Goal: Communication & Community: Answer question/provide support

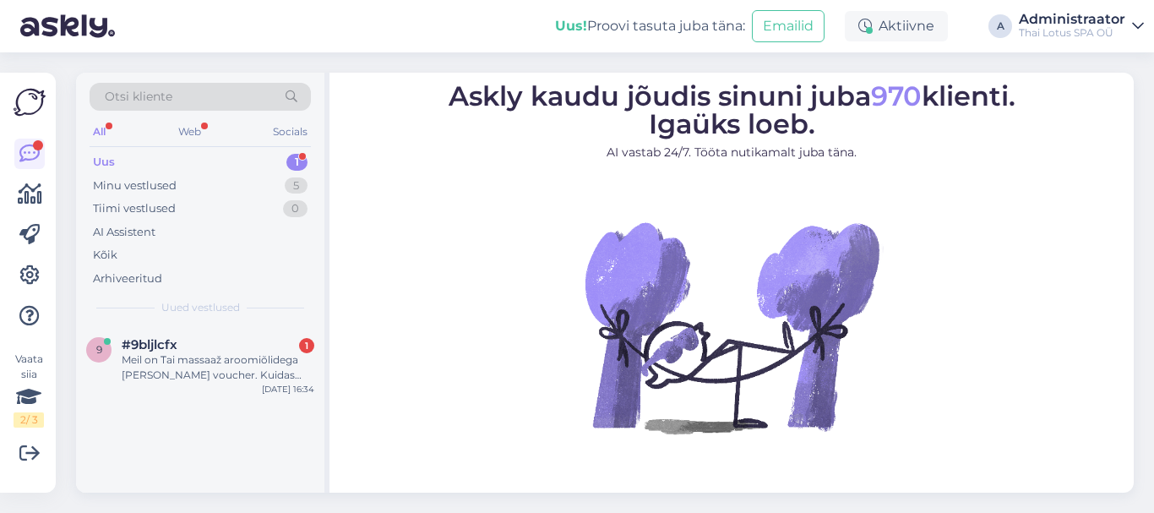
click at [209, 360] on div "Meil on Tai massaaž aroomiõlidega [PERSON_NAME] voucher. Kuidas saaksime [PERSO…" at bounding box center [218, 367] width 193 height 30
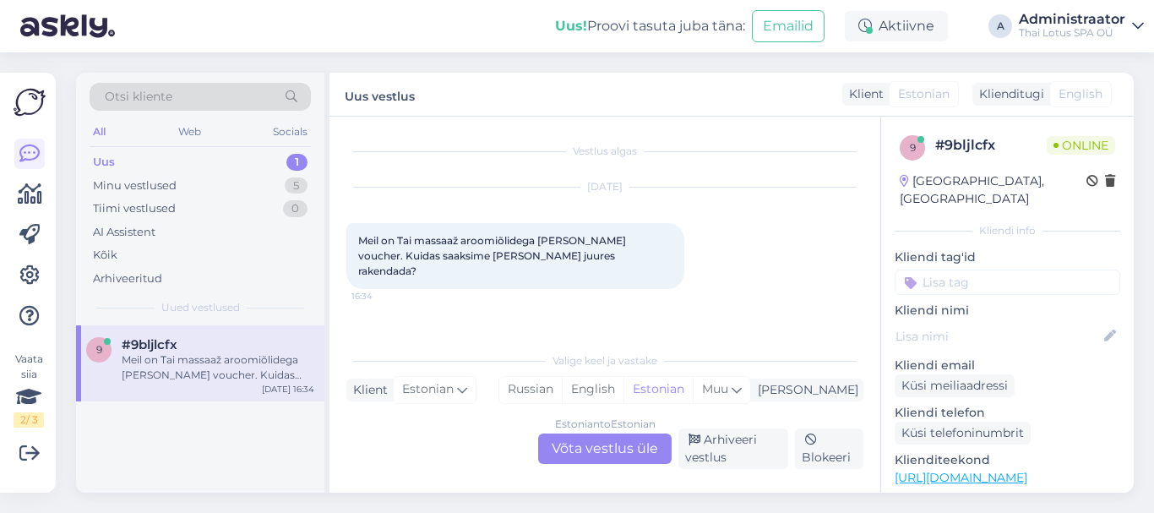
click at [569, 449] on div "Estonian to Estonian Võta vestlus üle" at bounding box center [604, 448] width 133 height 30
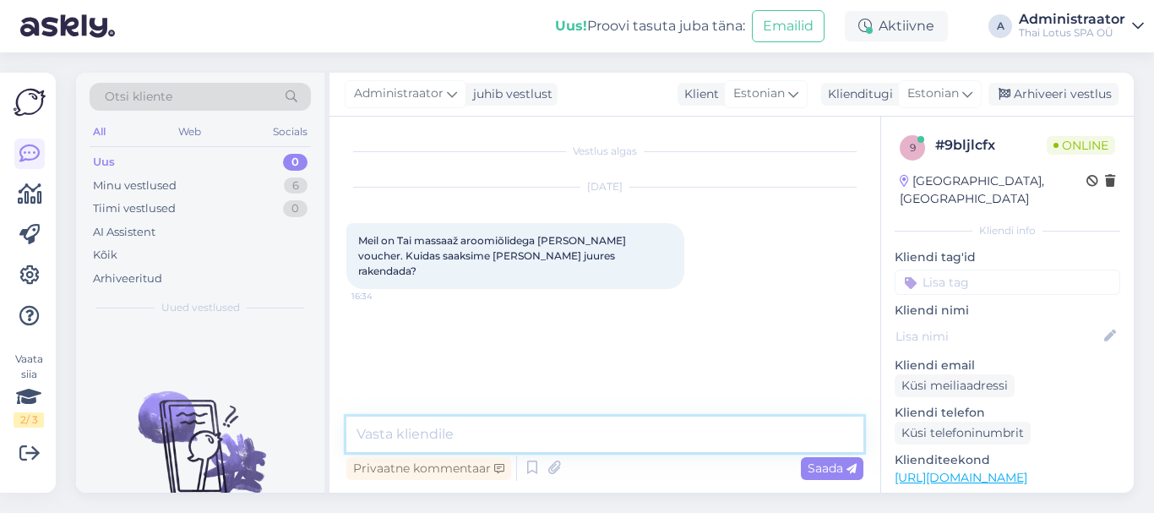
click at [504, 427] on textarea at bounding box center [604, 433] width 517 height 35
paste textarea "https://thailotus.ee/et/lotuse-paradiis-kahele"
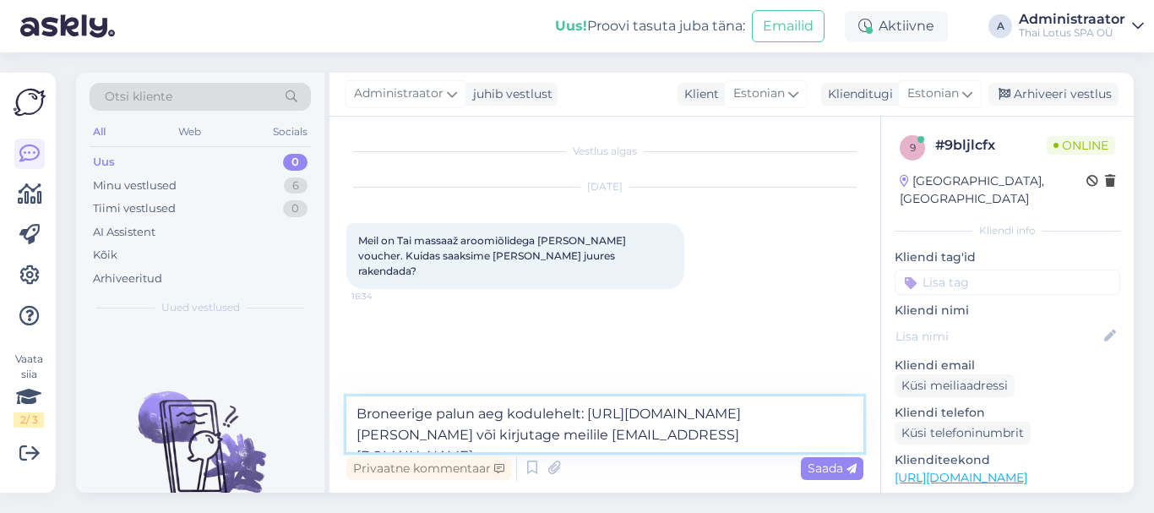
type textarea "Broneerige palun aeg kodulehelt: https://thailotus.ee/et/lotuse-paradiis-kahele…"
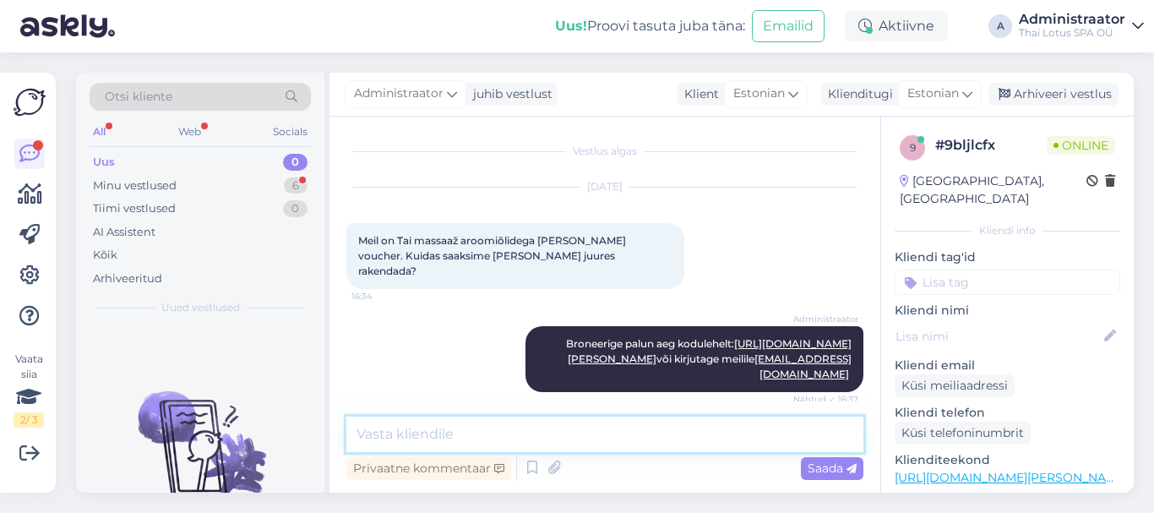
scroll to position [67, 0]
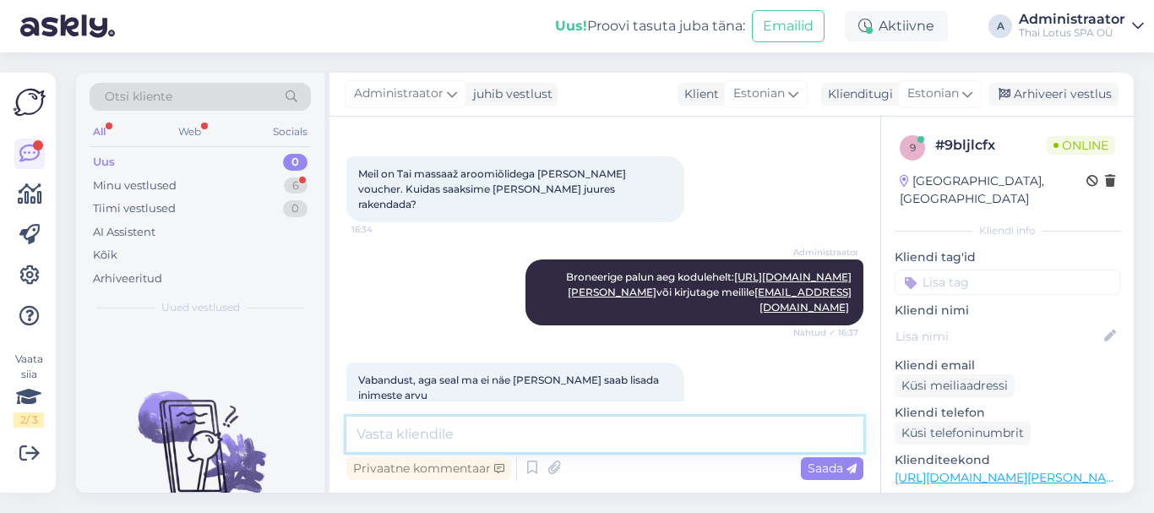
click at [453, 431] on textarea at bounding box center [604, 433] width 517 height 35
type textarea "Me saatsime Teile linki, kus on juba tai massaaž kahele"
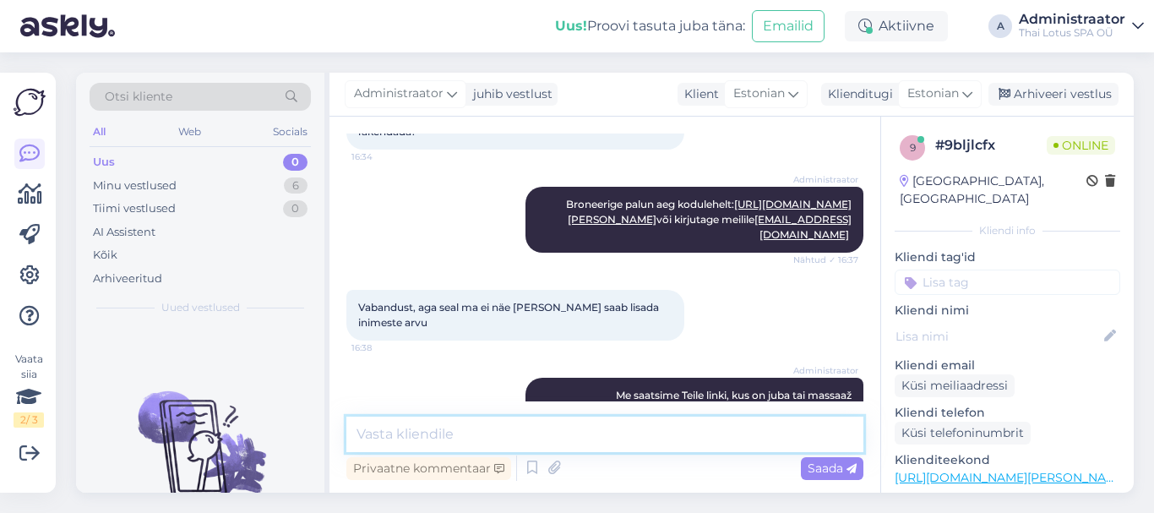
click at [471, 435] on textarea at bounding box center [604, 433] width 517 height 35
click at [640, 205] on link "https://thailotus.ee/et/lotuse-paradiis-kahele" at bounding box center [710, 212] width 284 height 28
click at [502, 428] on textarea at bounding box center [604, 433] width 517 height 35
type textarea "Kui kahele, siis ikka kaks inimest."
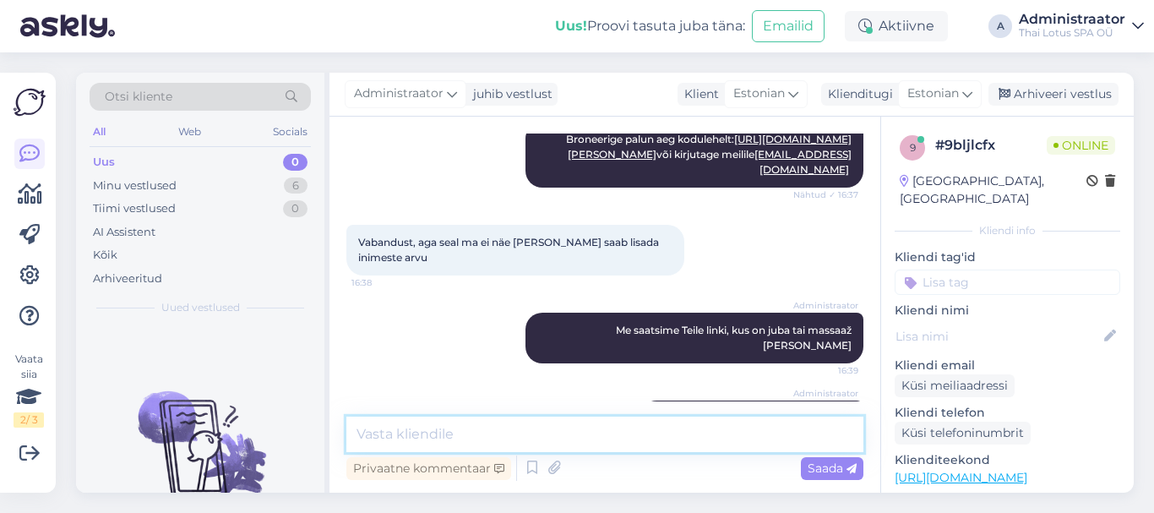
scroll to position [212, 0]
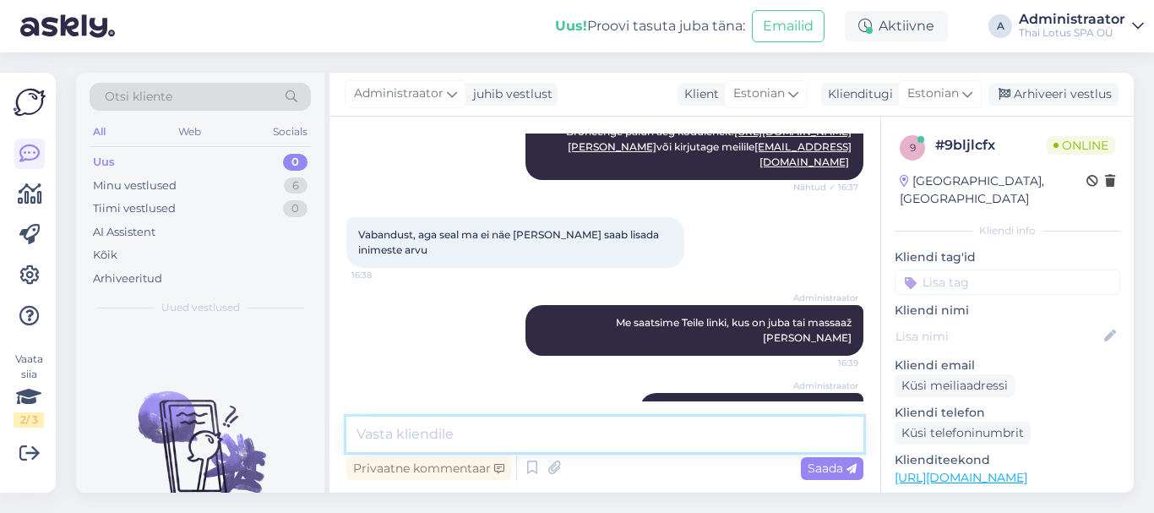
click at [453, 435] on textarea at bounding box center [604, 433] width 517 height 35
click at [492, 433] on textarea at bounding box center [604, 433] width 517 height 35
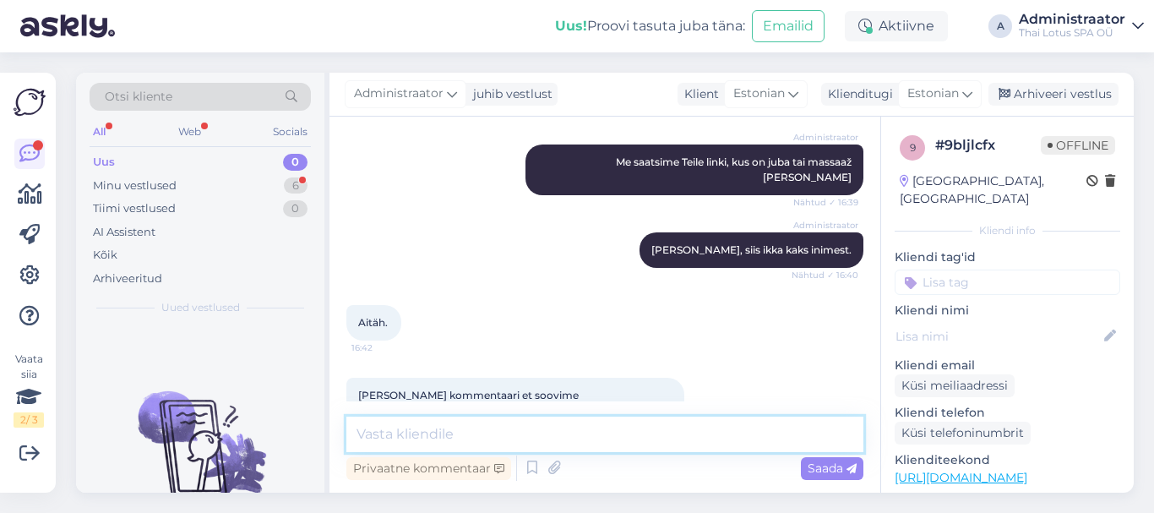
click at [446, 430] on textarea at bounding box center [604, 433] width 517 height 35
click at [406, 431] on textarea at bounding box center [604, 433] width 517 height 35
type textarea "Aitäh."
